Goal: Information Seeking & Learning: Learn about a topic

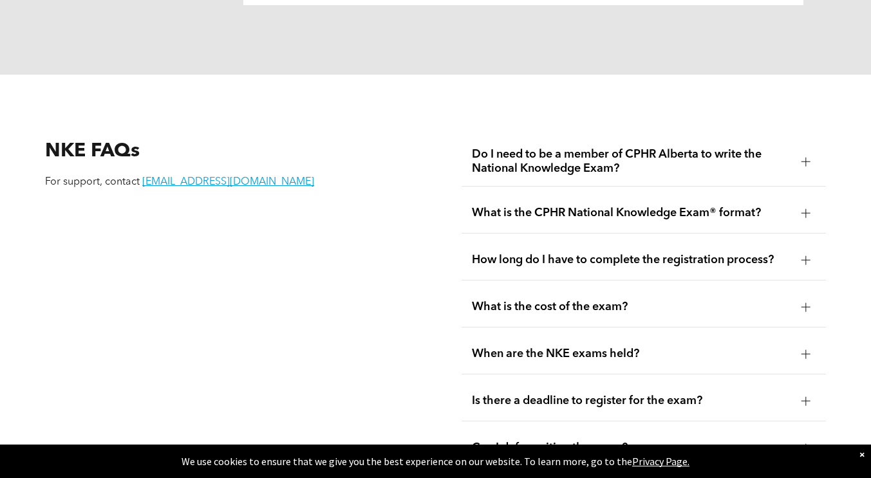
scroll to position [1545, 0]
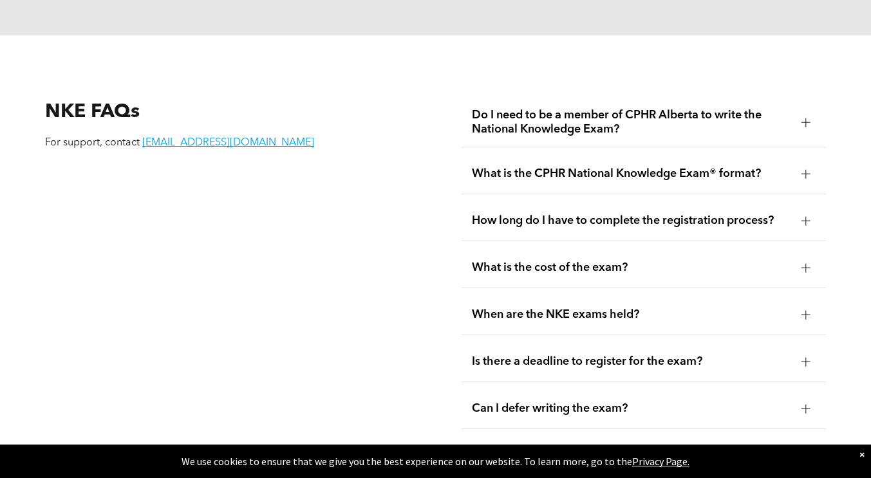
click at [565, 261] on span "What is the cost of the exam?" at bounding box center [631, 268] width 319 height 14
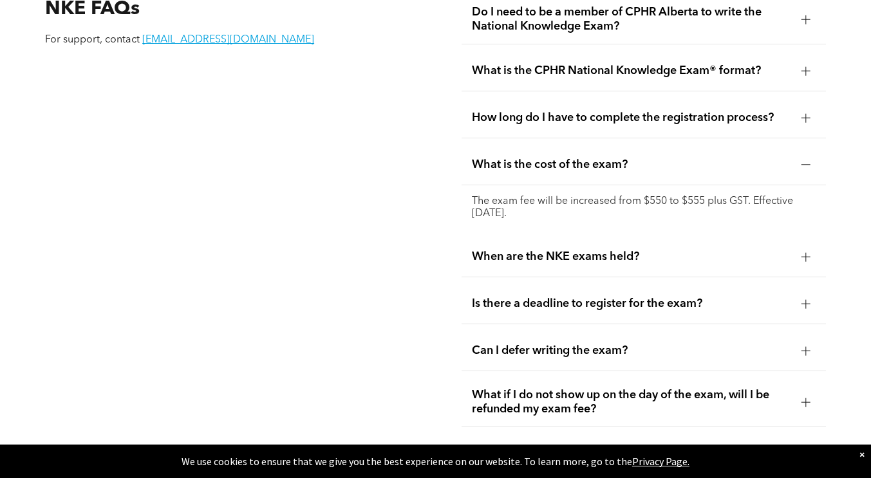
scroll to position [1739, 0]
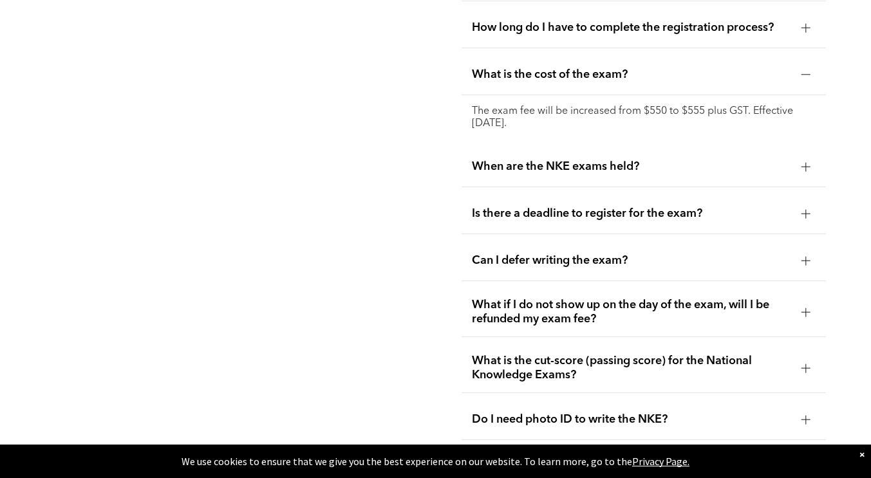
click at [549, 160] on div "When are the NKE exams held?" at bounding box center [644, 167] width 364 height 41
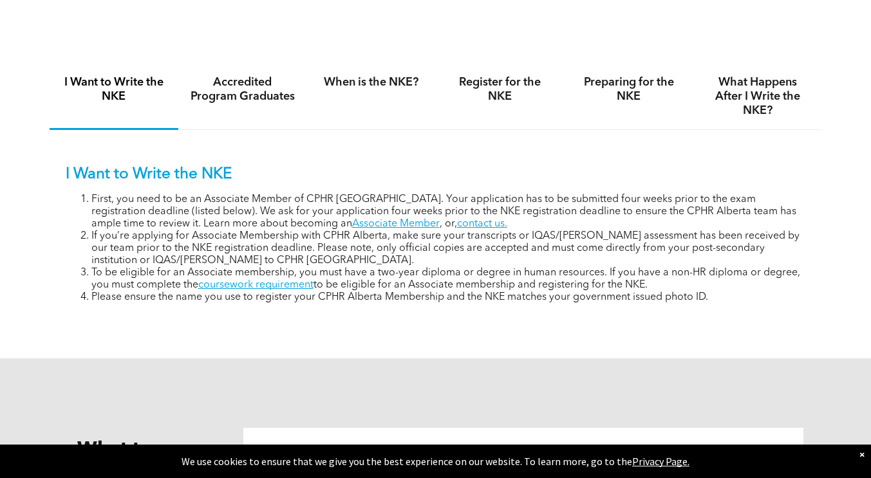
scroll to position [534, 0]
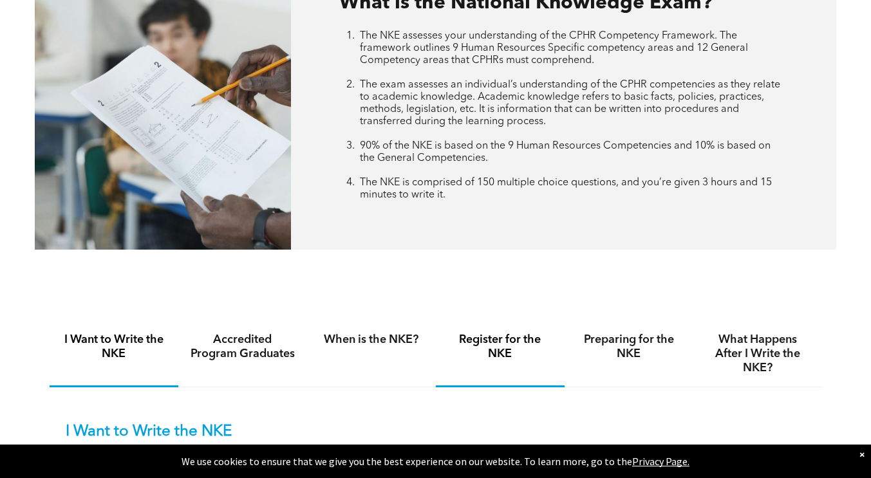
click at [533, 339] on h4 "Register for the NKE" at bounding box center [501, 347] width 106 height 28
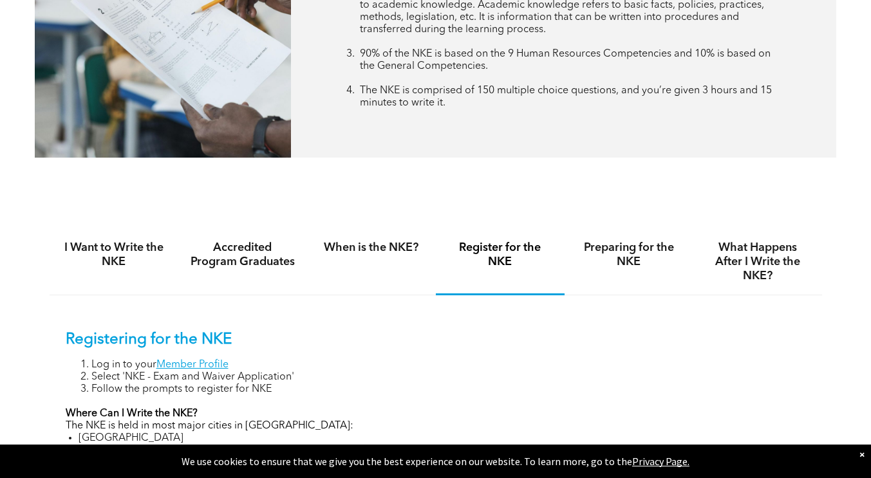
scroll to position [663, 0]
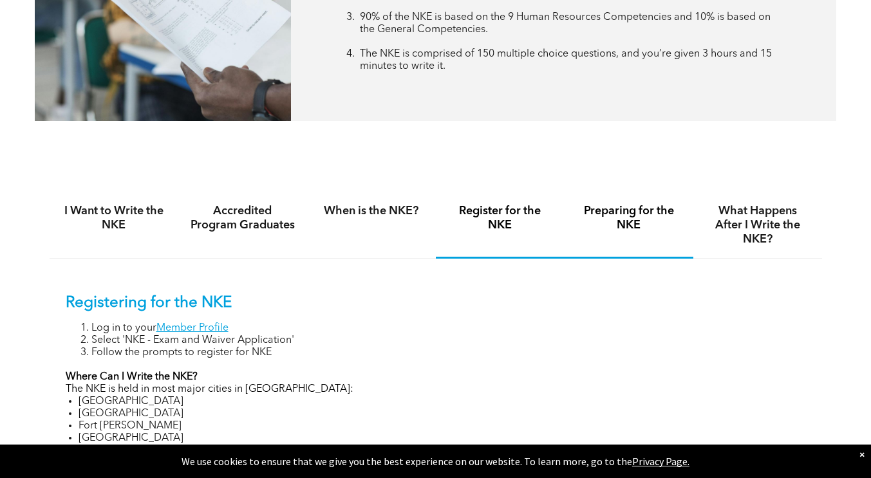
click at [633, 233] on div "Preparing for the NKE" at bounding box center [629, 226] width 129 height 66
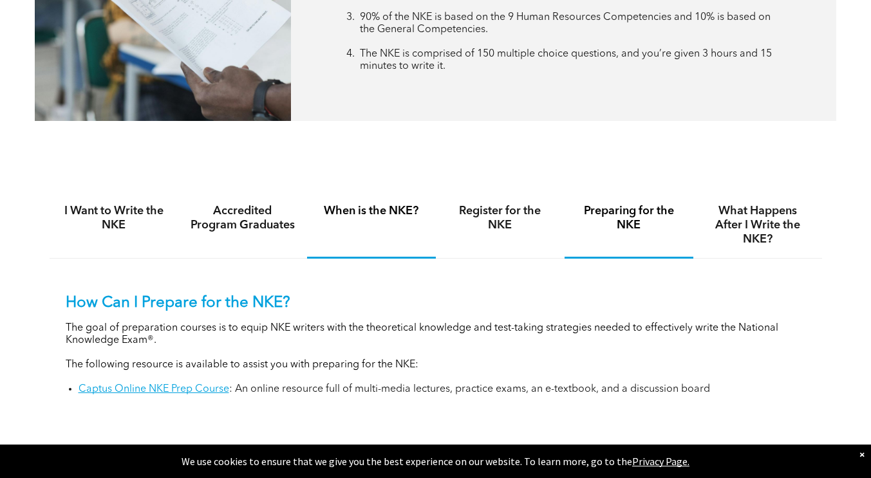
click at [408, 241] on div "When is the NKE?" at bounding box center [371, 226] width 129 height 66
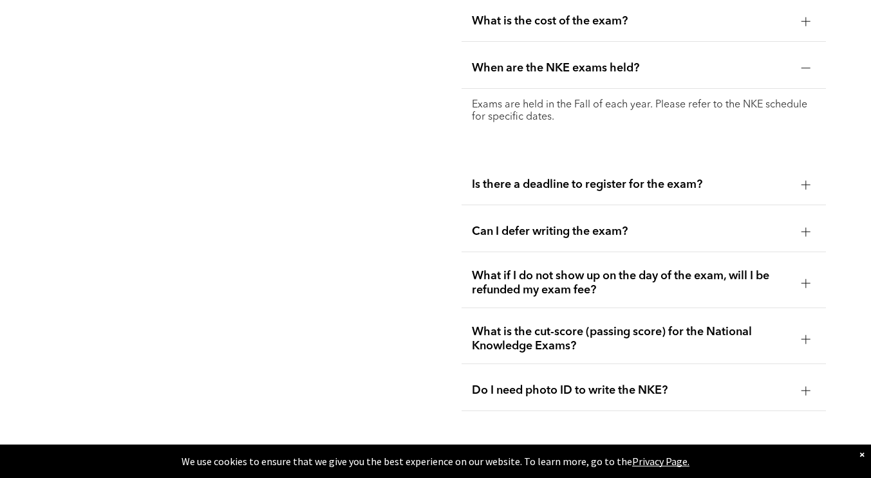
scroll to position [1887, 0]
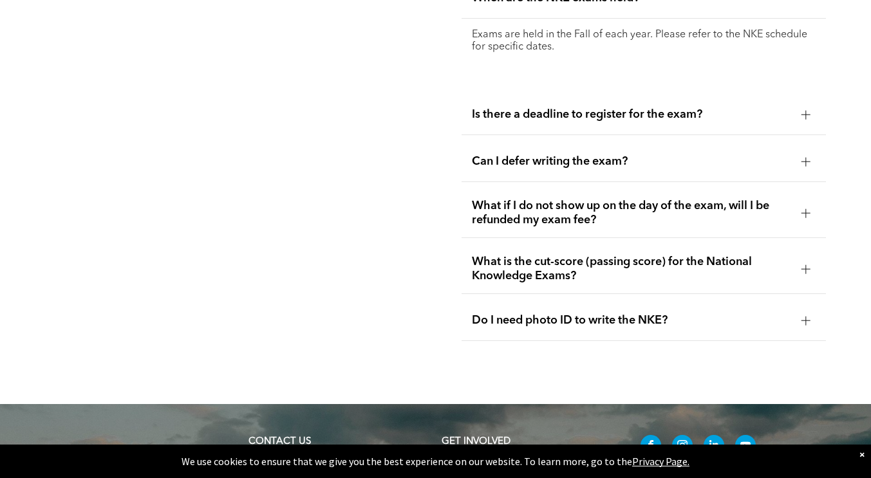
click at [531, 108] on span "Is there a deadline to register for the exam?" at bounding box center [631, 115] width 319 height 14
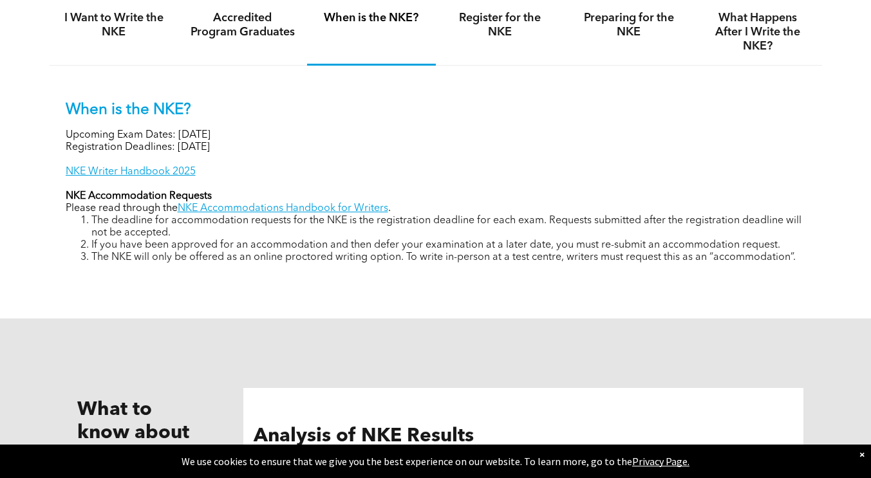
scroll to position [663, 0]
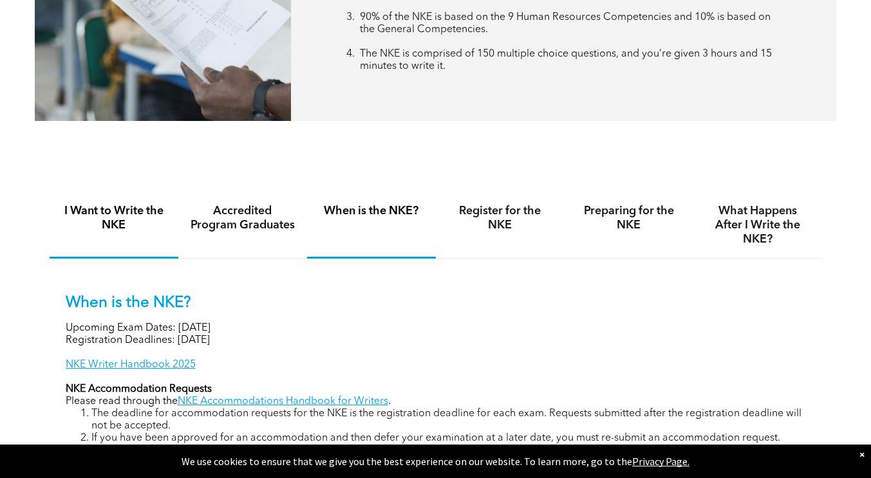
click at [86, 225] on h4 "I Want to Write the NKE" at bounding box center [114, 218] width 106 height 28
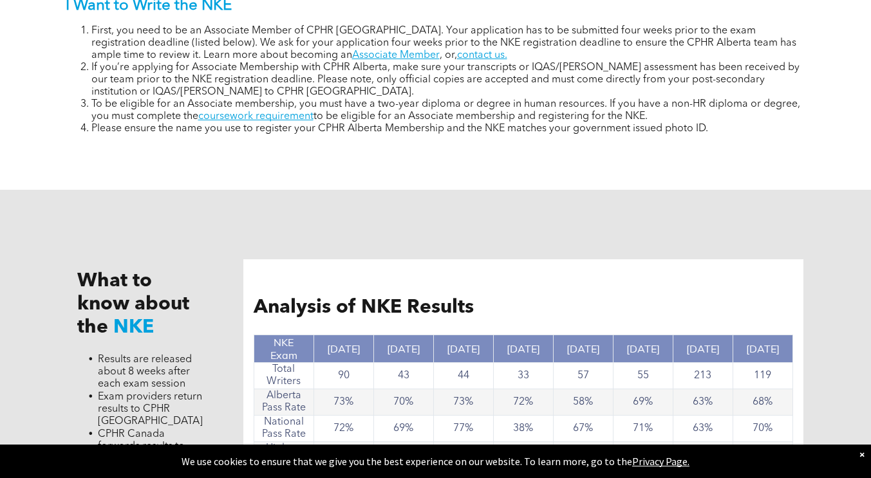
scroll to position [768, 0]
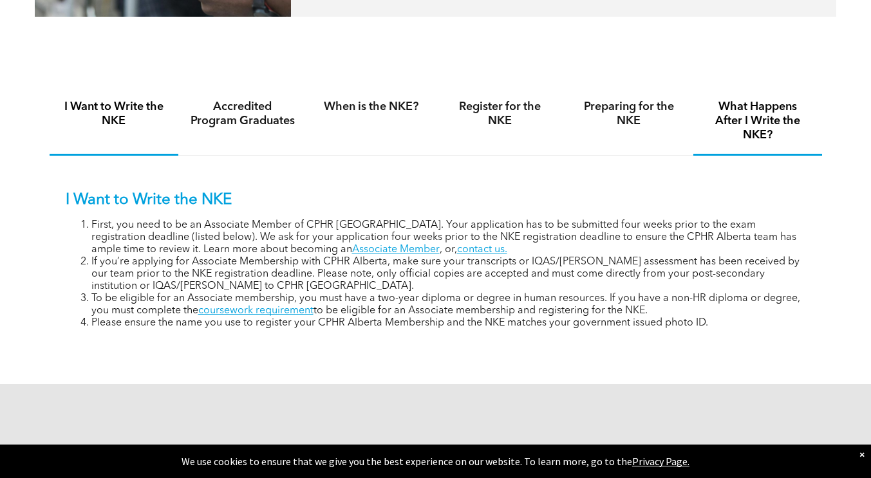
click at [739, 107] on h4 "What Happens After I Write the NKE?" at bounding box center [758, 121] width 106 height 43
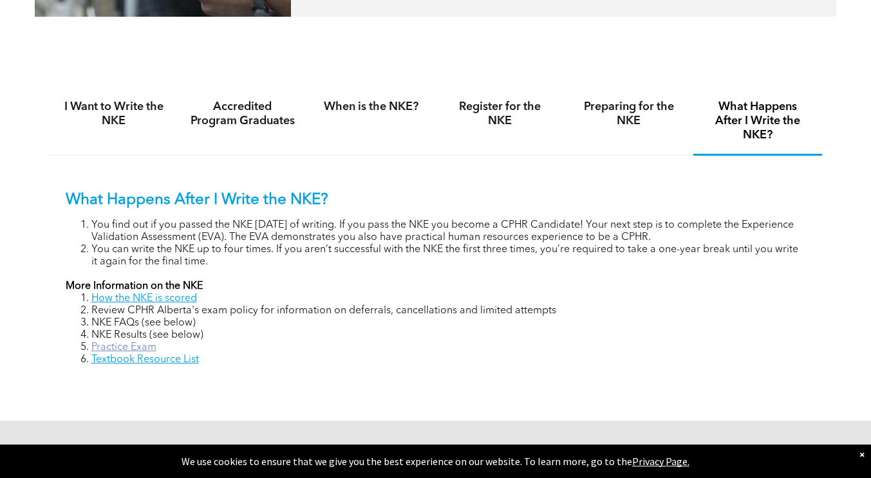
click at [97, 346] on link "Practice Exam" at bounding box center [123, 348] width 65 height 10
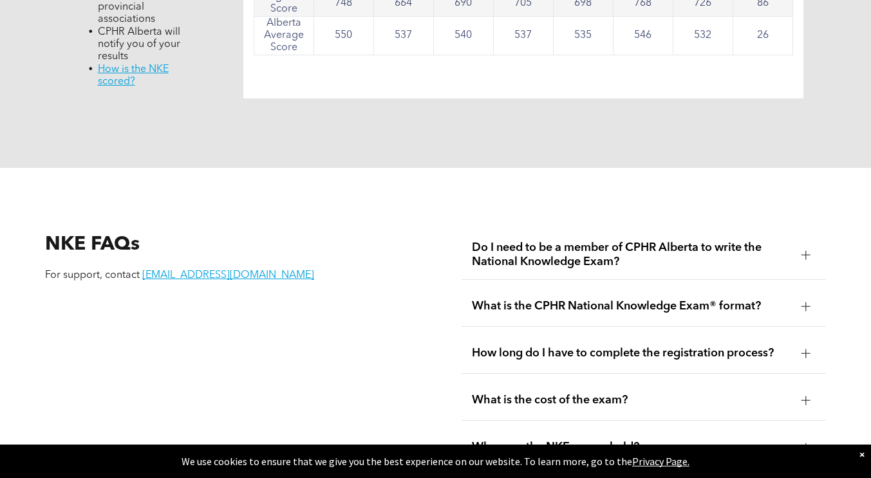
scroll to position [1476, 0]
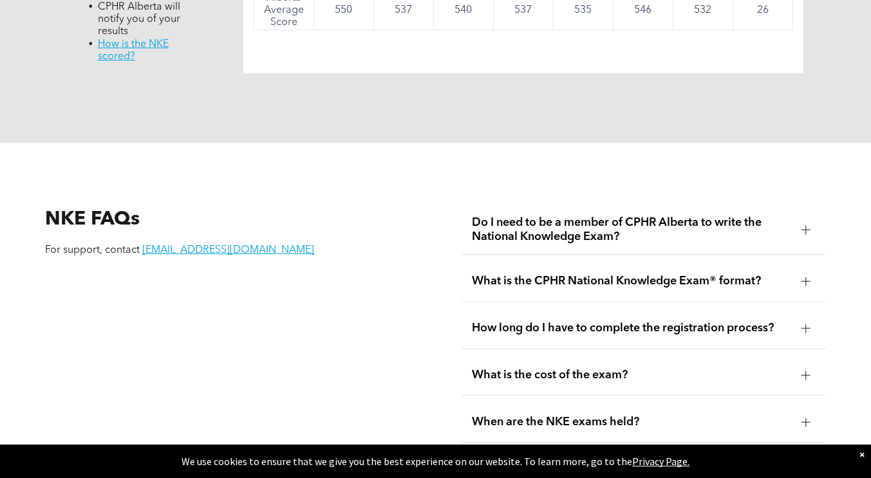
click at [532, 274] on div "What is the CPHR National Knowledge Exam® format?" at bounding box center [644, 281] width 364 height 41
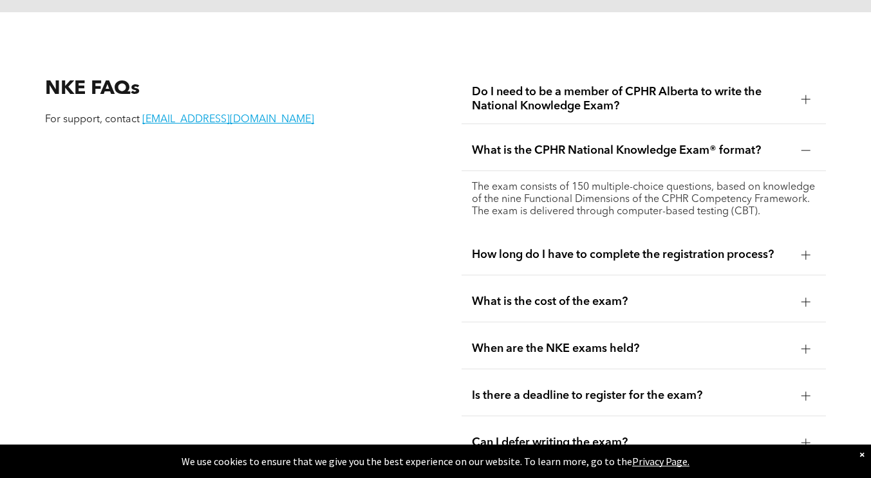
scroll to position [1669, 0]
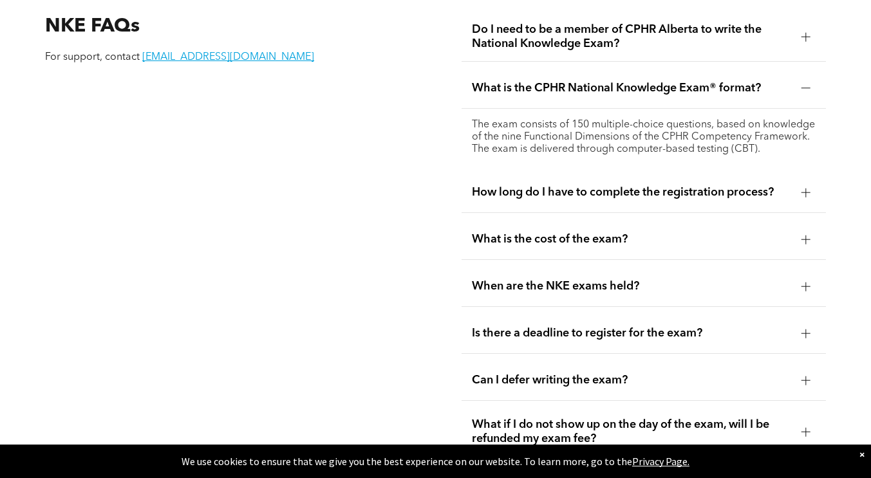
click at [536, 189] on span "How long do I have to complete the registration process?" at bounding box center [631, 192] width 319 height 14
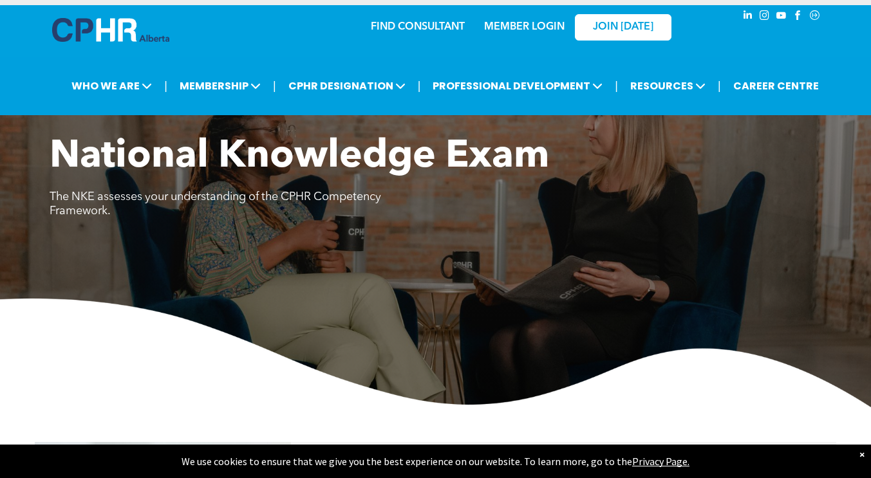
scroll to position [0, 0]
